Goal: Use online tool/utility: Utilize a website feature to perform a specific function

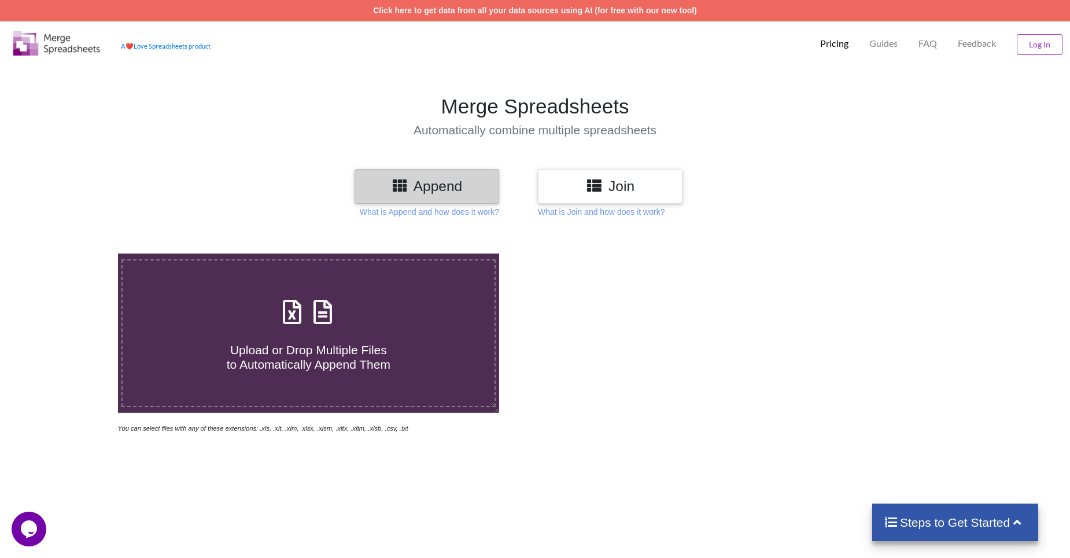
click at [418, 197] on div "Append" at bounding box center [427, 186] width 145 height 34
click at [297, 338] on h4 "Upload or Drop Multiple Files to Automatically Append Them" at bounding box center [308, 350] width 371 height 44
click at [76, 253] on input "Upload or Drop Multiple Files to Automatically Append Them" at bounding box center [76, 253] width 0 height 0
click at [294, 318] on icon at bounding box center [292, 306] width 29 height 24
click at [76, 253] on input "Upload or Drop Multiple Files to Automatically Append Them" at bounding box center [76, 253] width 0 height 0
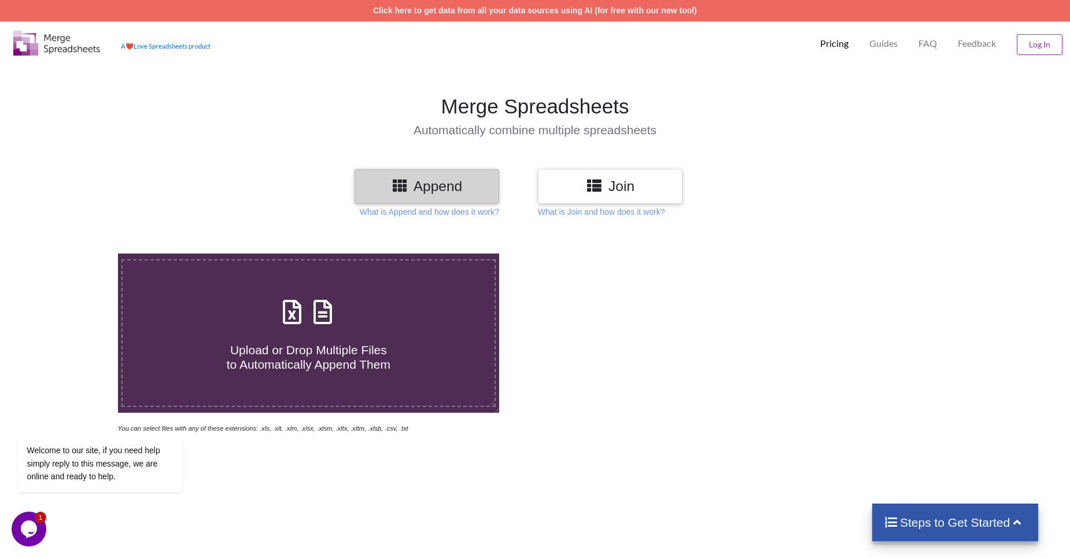
type input "C:\fakepath\First In Last Out_20250903140757_export (002).xlsx"
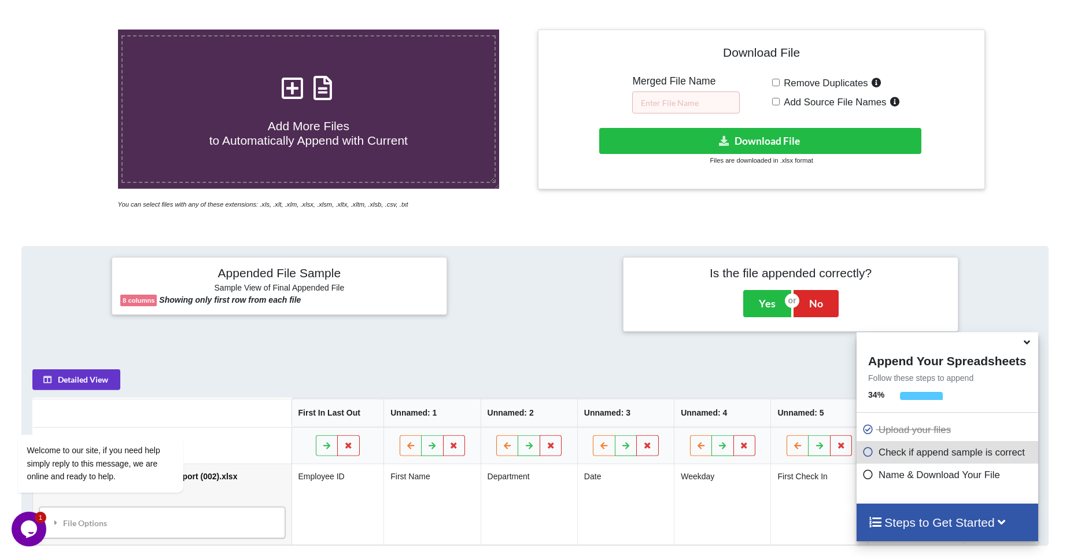
scroll to position [178, 0]
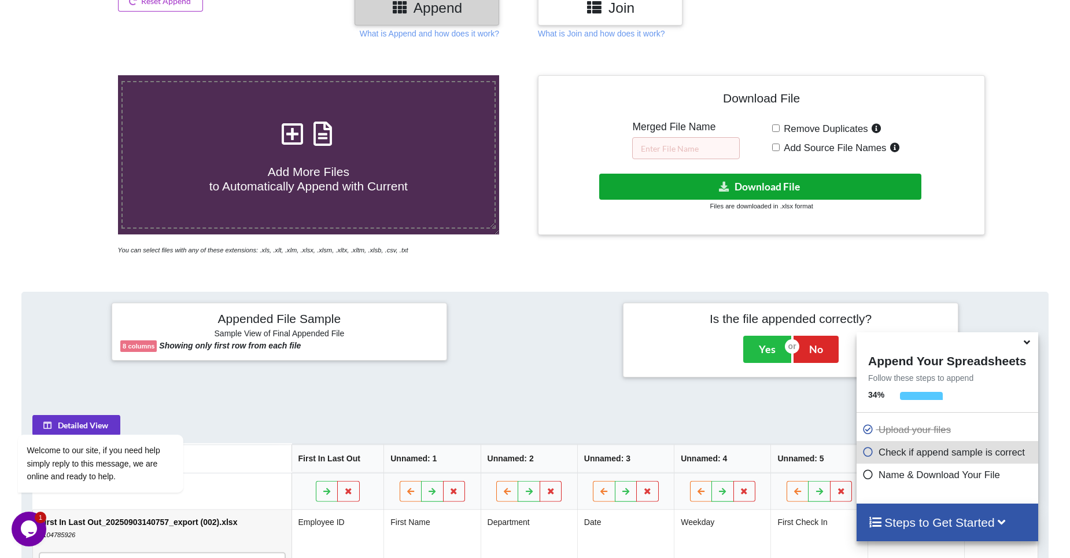
click at [767, 188] on button "Download File" at bounding box center [760, 187] width 322 height 26
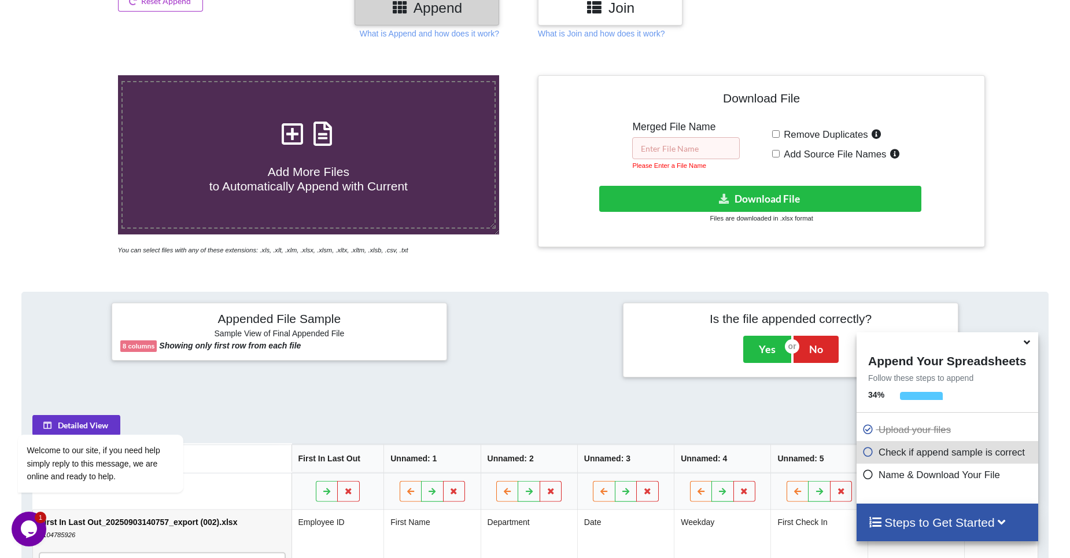
click at [677, 146] on input "text" at bounding box center [686, 148] width 108 height 22
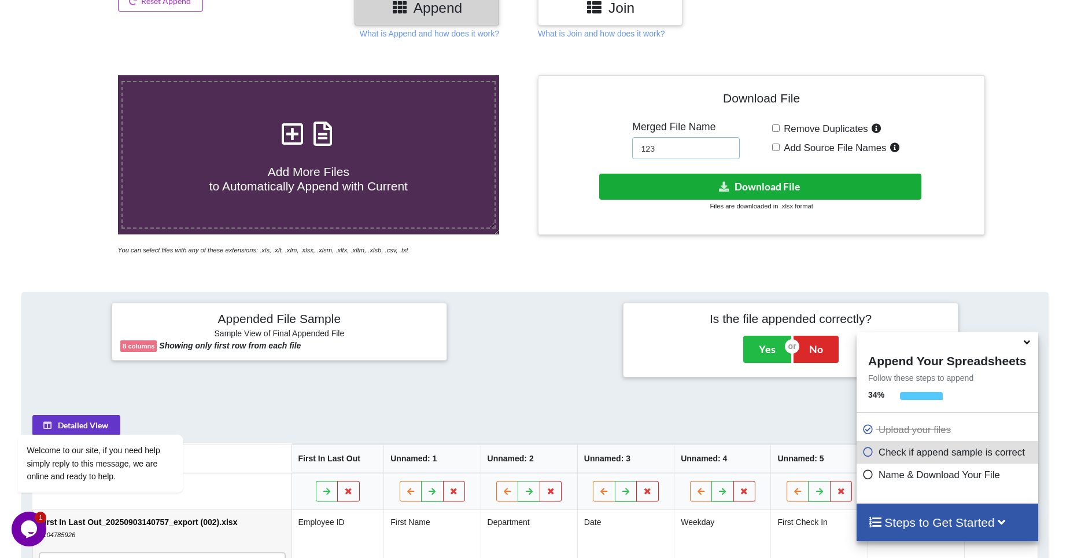
type input "123"
click at [754, 183] on button "Download File" at bounding box center [760, 187] width 322 height 26
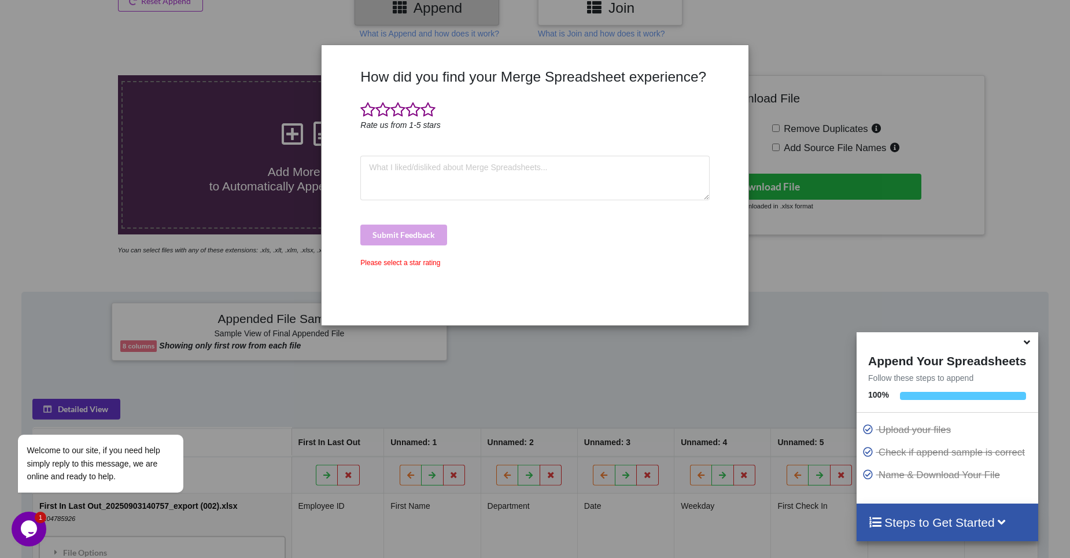
click at [1025, 343] on icon at bounding box center [1027, 340] width 12 height 10
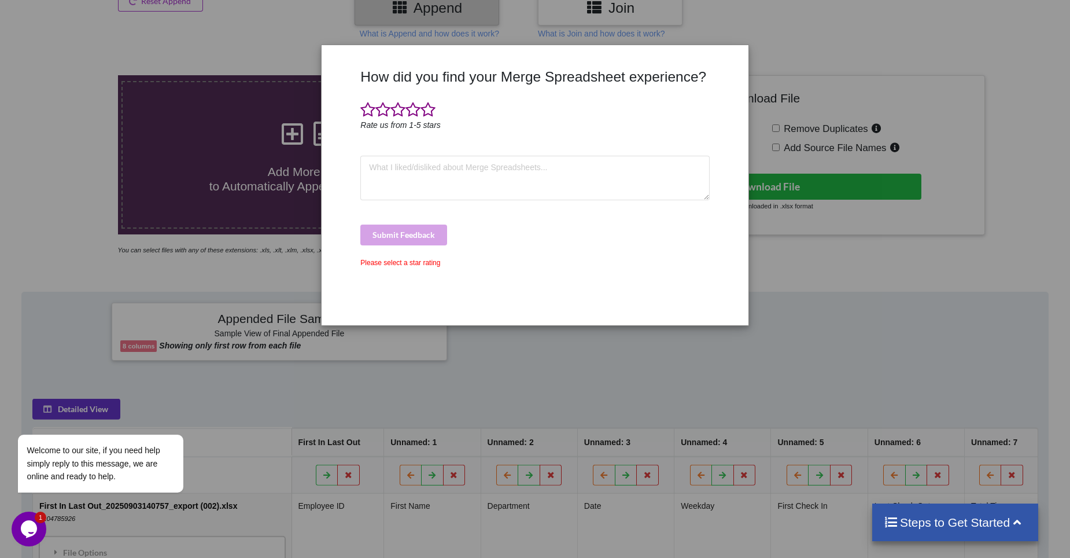
click at [386, 379] on div "How did you find your Merge Spreadsheet experience? Rate us from 1-5 stars Subm…" at bounding box center [535, 279] width 1070 height 558
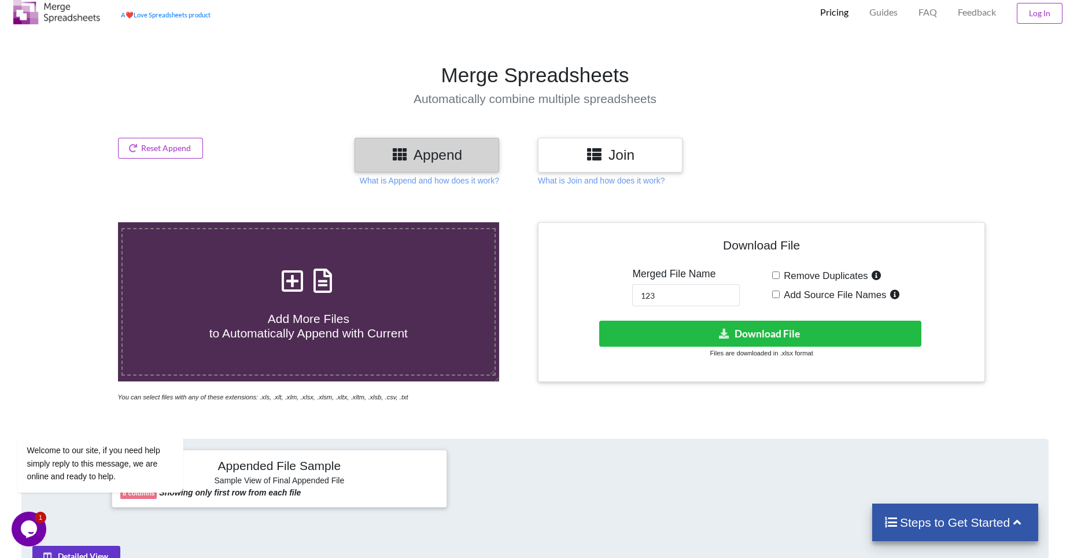
scroll to position [0, 0]
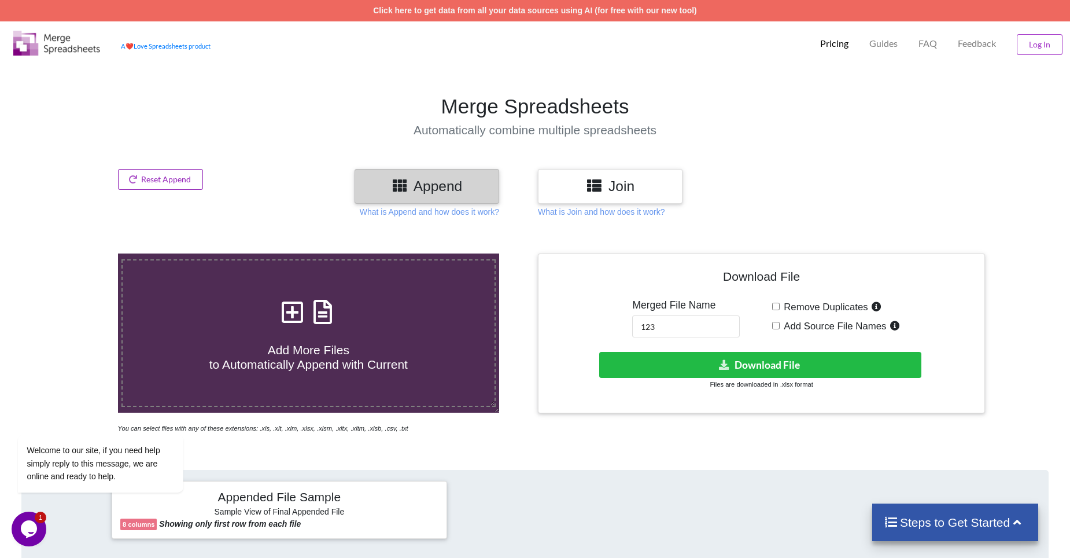
click at [149, 183] on button "Reset Append" at bounding box center [161, 179] width 86 height 21
click at [320, 308] on icon at bounding box center [322, 306] width 29 height 24
click at [76, 253] on input "Add More Files to Automatically Append with Current" at bounding box center [76, 253] width 0 height 0
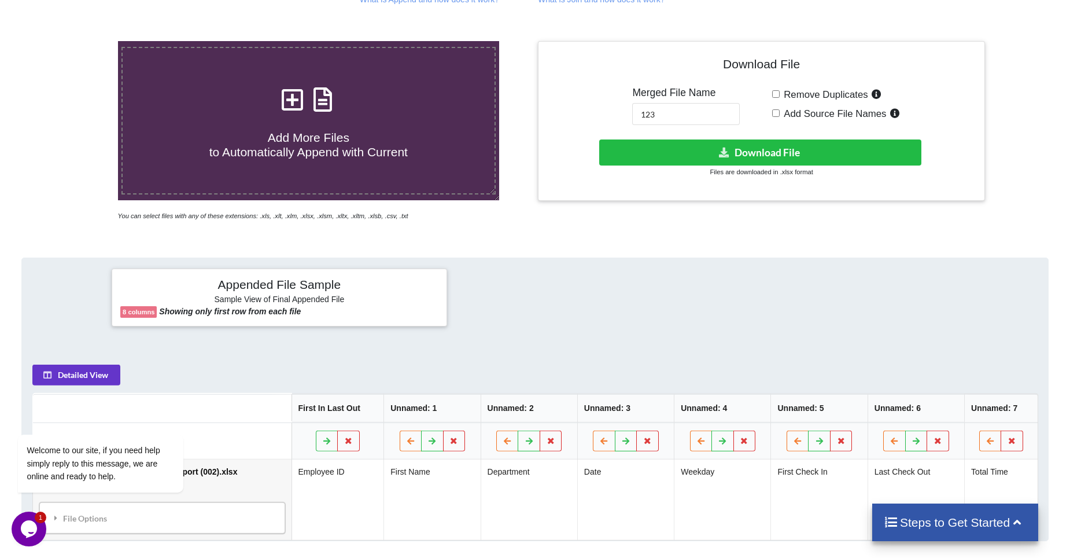
scroll to position [347, 0]
